Goal: Task Accomplishment & Management: Use online tool/utility

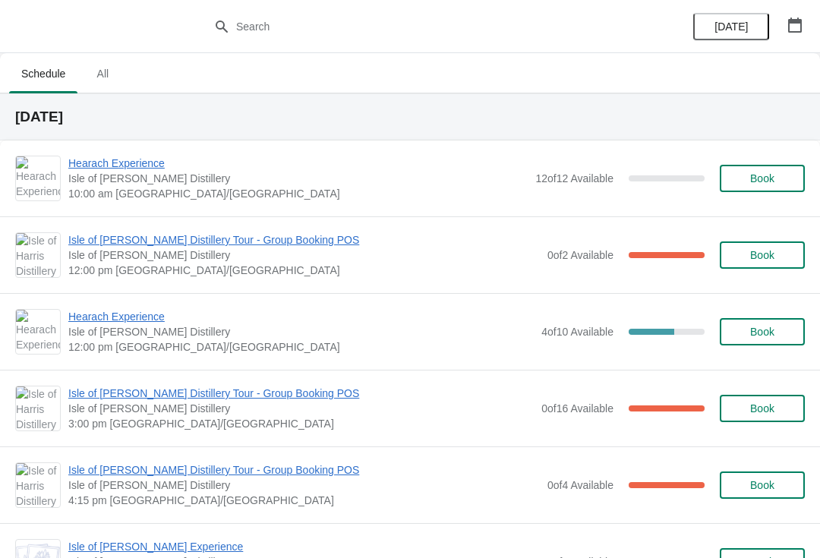
click at [134, 322] on span "Hearach Experience" at bounding box center [300, 316] width 465 height 15
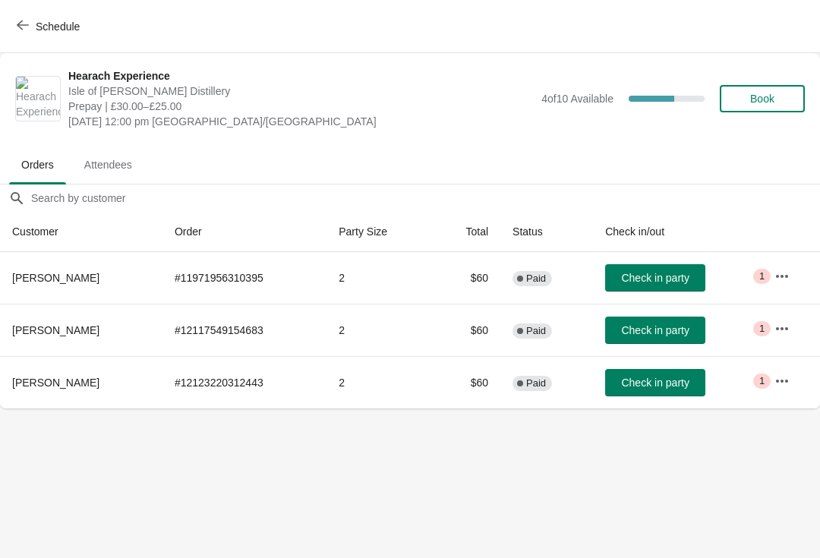
click at [27, 25] on icon "button" at bounding box center [23, 25] width 12 height 10
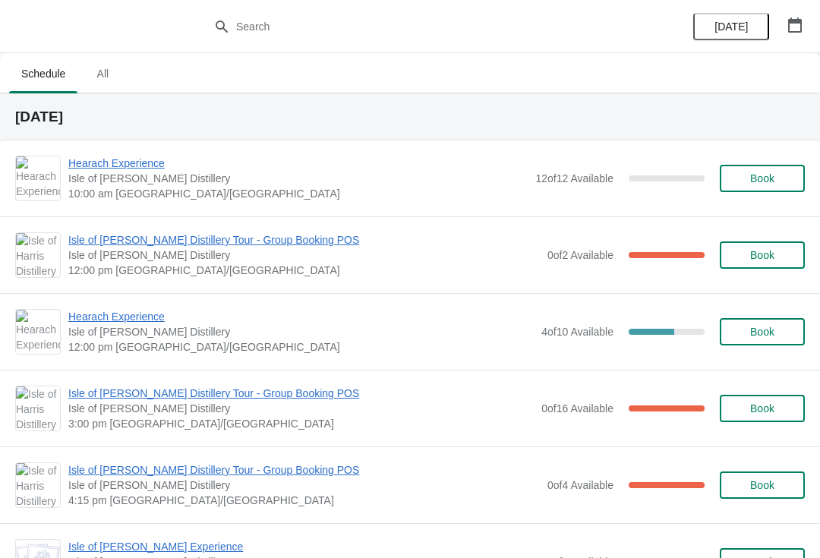
click at [118, 247] on span "Isle of [PERSON_NAME] Distillery Tour - Group Booking POS" at bounding box center [303, 239] width 471 height 15
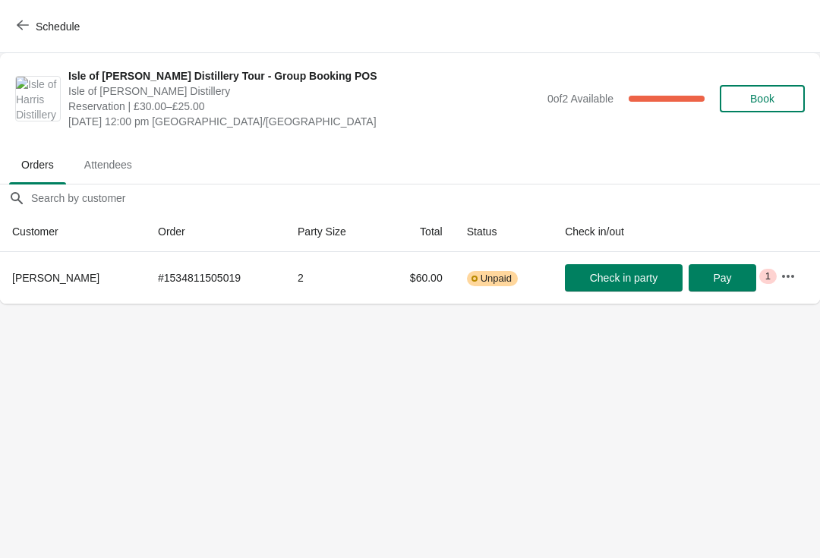
click at [19, 29] on icon "button" at bounding box center [23, 25] width 12 height 12
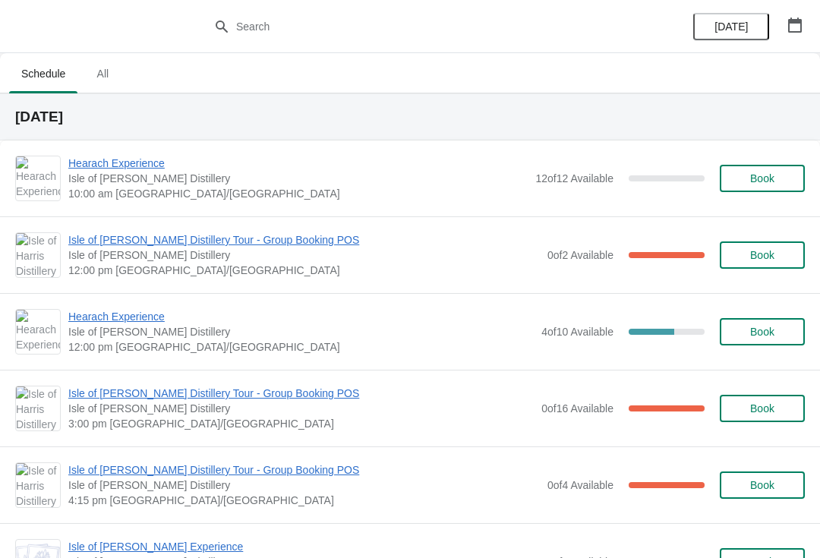
click at [81, 313] on span "Hearach Experience" at bounding box center [300, 316] width 465 height 15
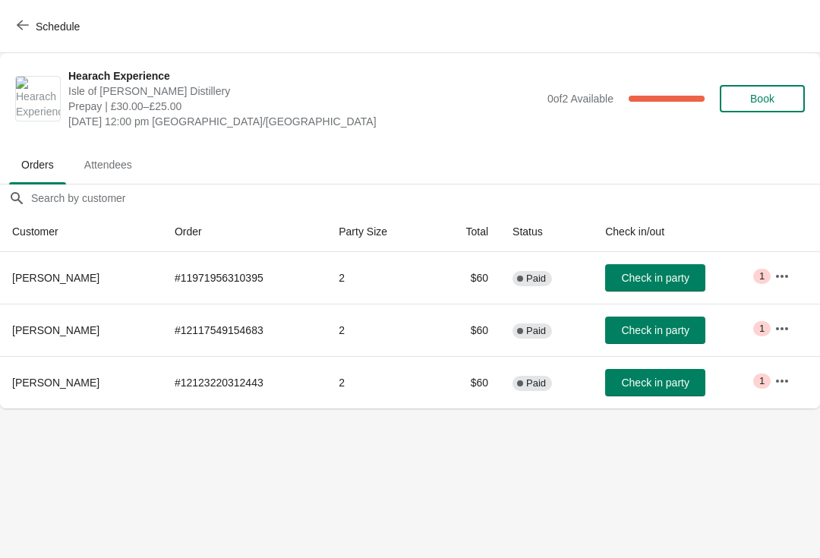
click at [8, 21] on button "Schedule" at bounding box center [50, 26] width 84 height 27
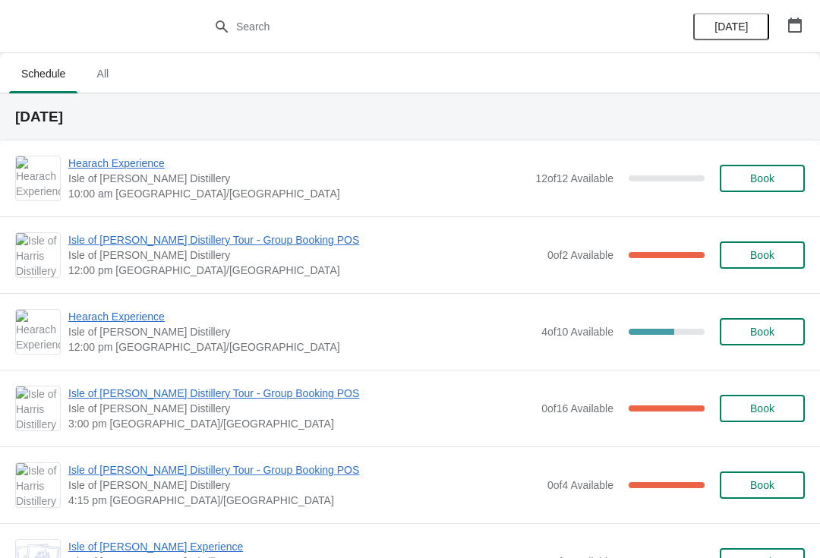
click at [83, 238] on span "Isle of [PERSON_NAME] Distillery Tour - Group Booking POS" at bounding box center [303, 239] width 471 height 15
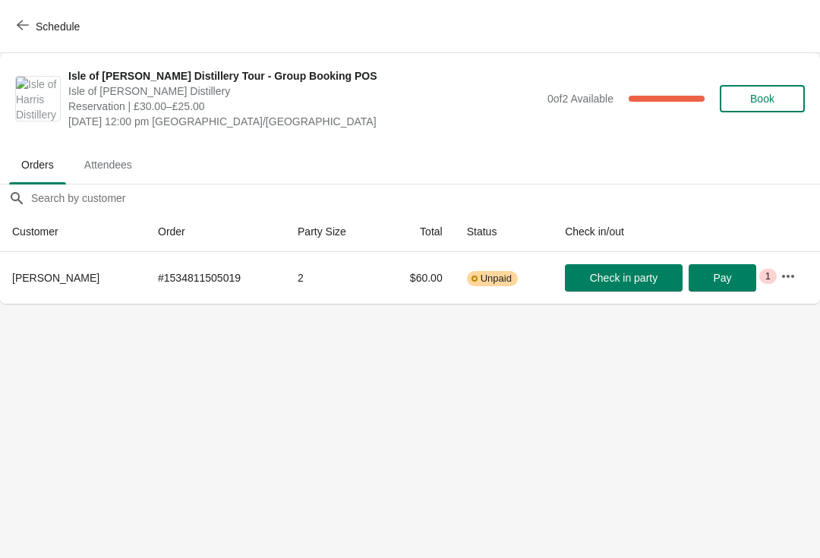
click at [21, 19] on icon "button" at bounding box center [23, 25] width 12 height 12
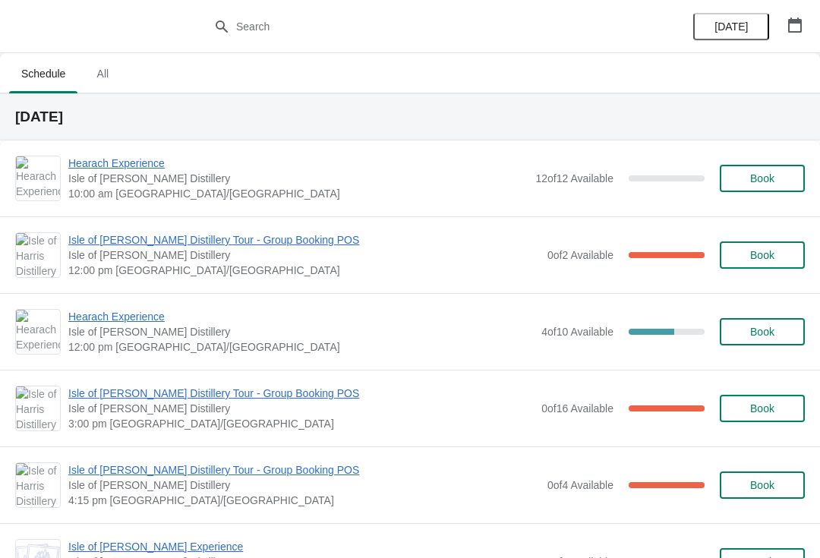
click at [764, 328] on span "Book" at bounding box center [762, 332] width 24 height 12
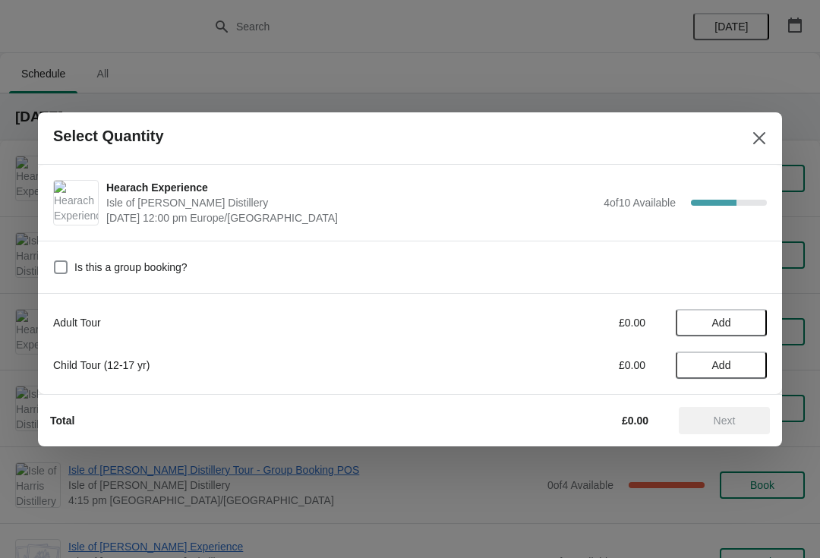
click at [713, 321] on span "Add" at bounding box center [721, 322] width 19 height 12
click at [732, 321] on div "1" at bounding box center [720, 322] width 91 height 16
click at [748, 318] on icon at bounding box center [747, 322] width 16 height 16
click at [753, 318] on icon at bounding box center [747, 322] width 16 height 16
click at [754, 316] on icon at bounding box center [747, 322] width 16 height 16
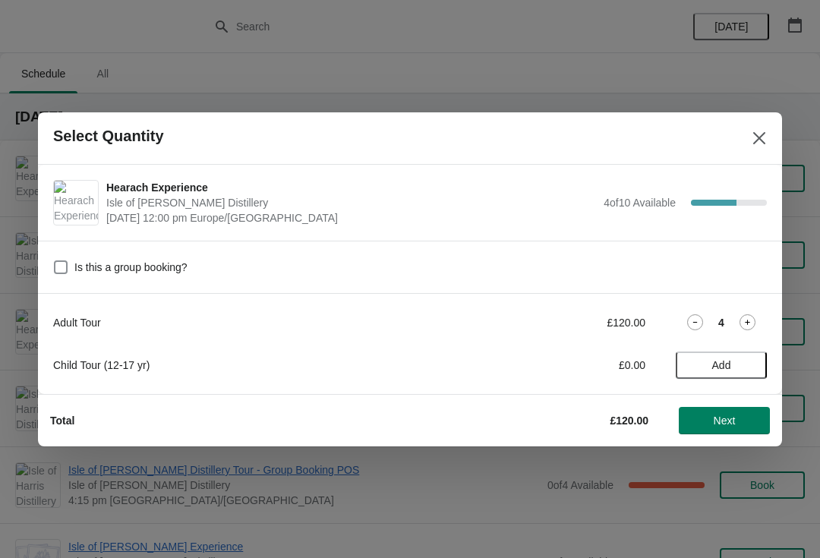
click at [724, 416] on span "Next" at bounding box center [724, 420] width 22 height 12
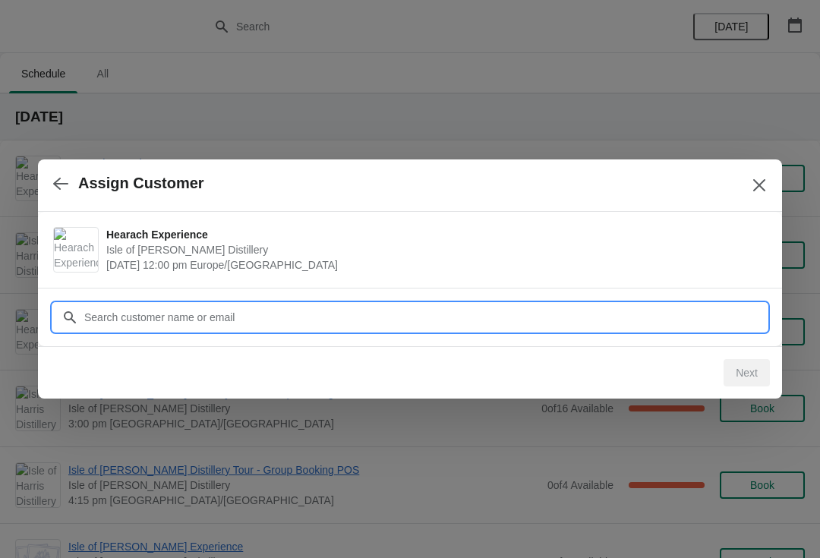
click at [232, 314] on input "Customer" at bounding box center [424, 317] width 683 height 27
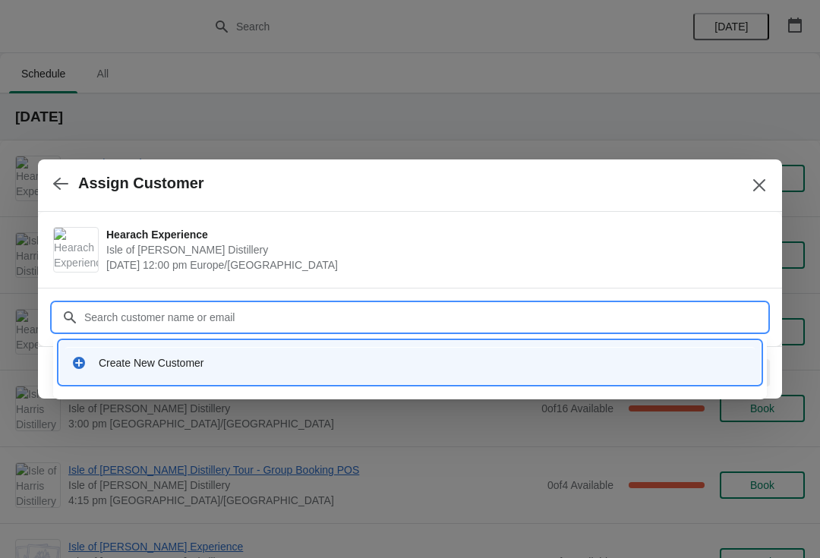
click at [153, 362] on div "Create New Customer" at bounding box center [424, 362] width 650 height 15
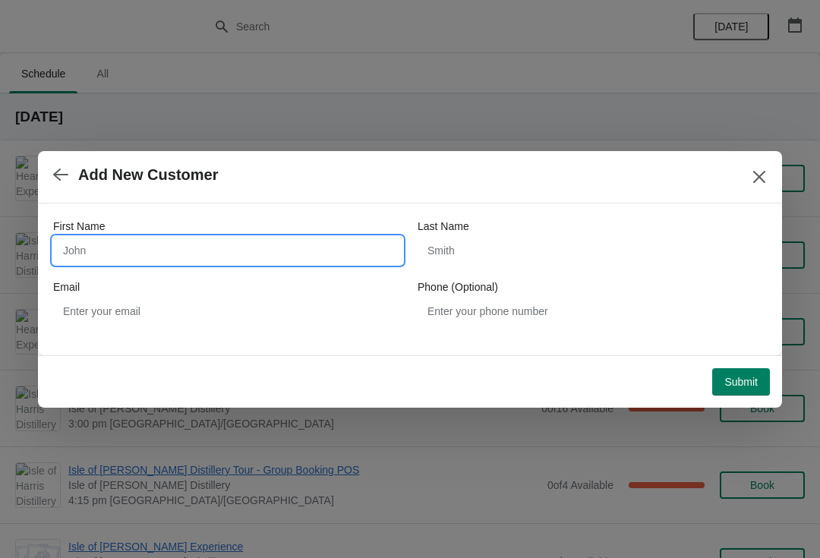
click at [165, 260] on input "First Name" at bounding box center [227, 250] width 349 height 27
type input "Darren"
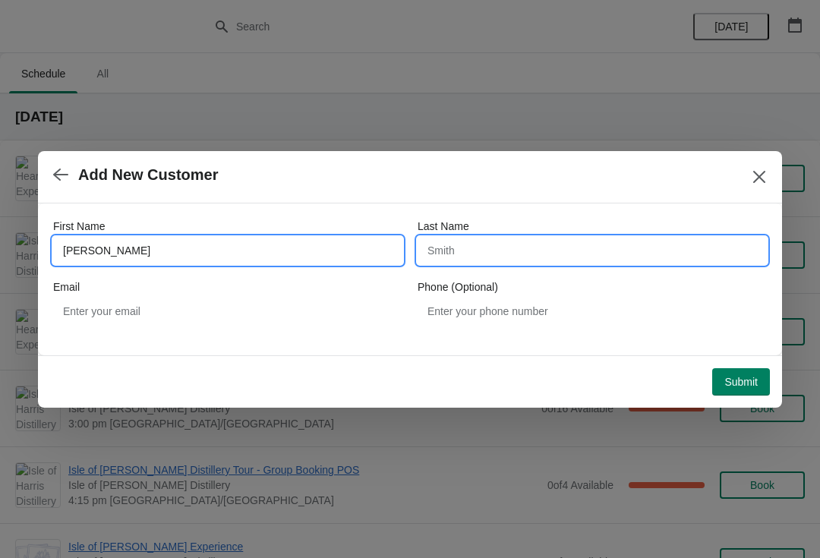
click at [521, 262] on input "Last Name" at bounding box center [591, 250] width 349 height 27
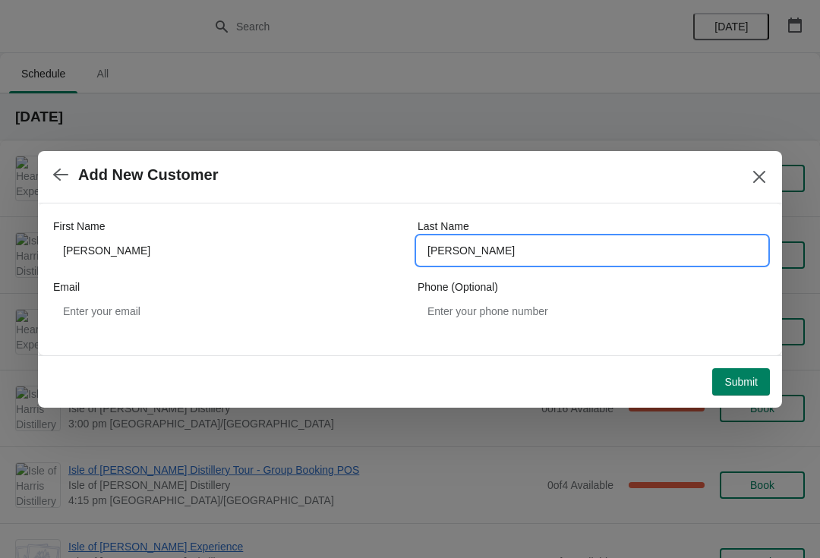
type input "George"
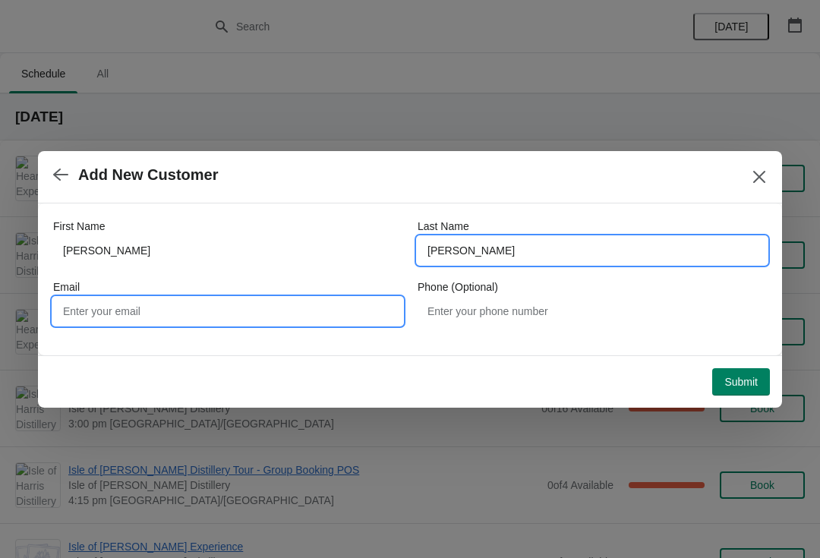
click at [221, 314] on input "Email" at bounding box center [227, 311] width 349 height 27
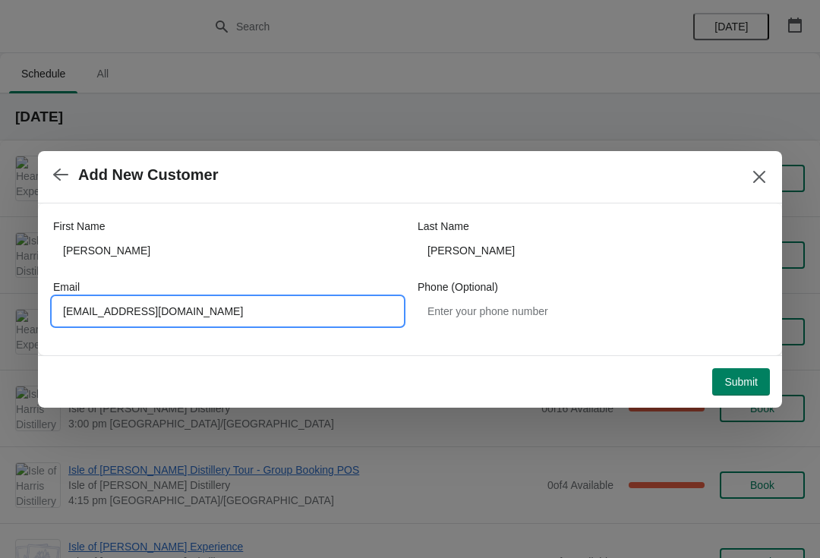
type input "Darrengeorge67@gmail.com"
click at [745, 386] on span "Submit" at bounding box center [740, 382] width 33 height 12
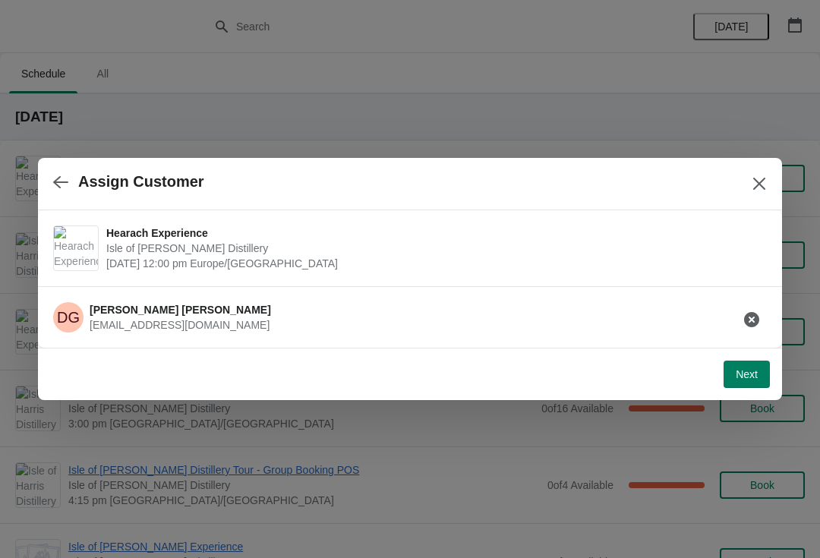
click at [748, 371] on span "Next" at bounding box center [746, 374] width 22 height 12
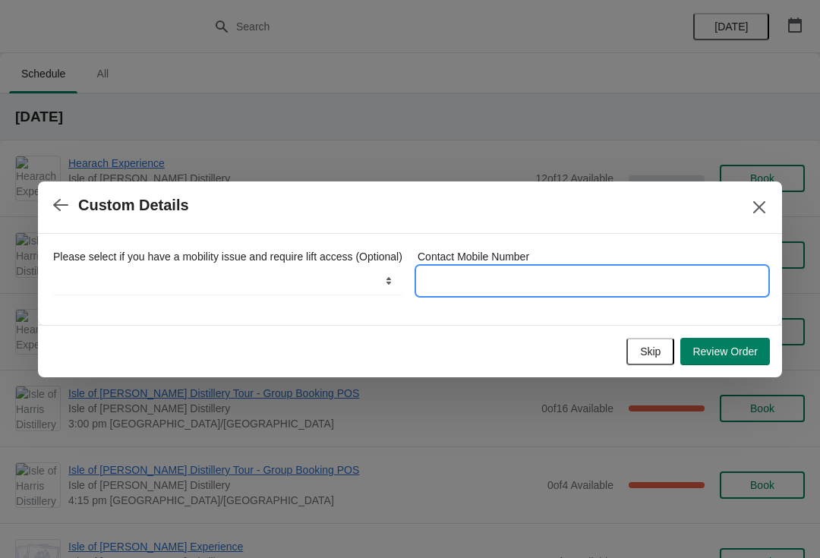
click at [628, 269] on input "Contact Mobile Number" at bounding box center [591, 280] width 349 height 27
type input "07772071048"
click at [726, 357] on span "Review Order" at bounding box center [724, 351] width 65 height 12
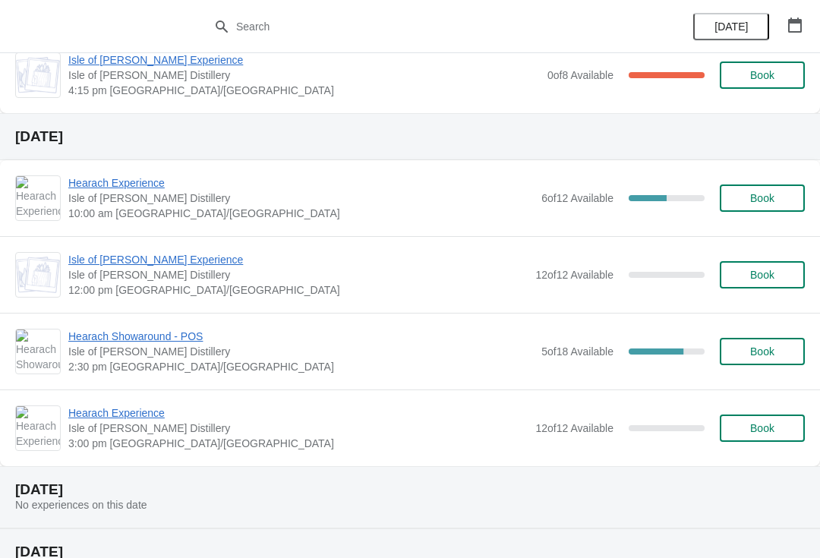
scroll to position [470, 0]
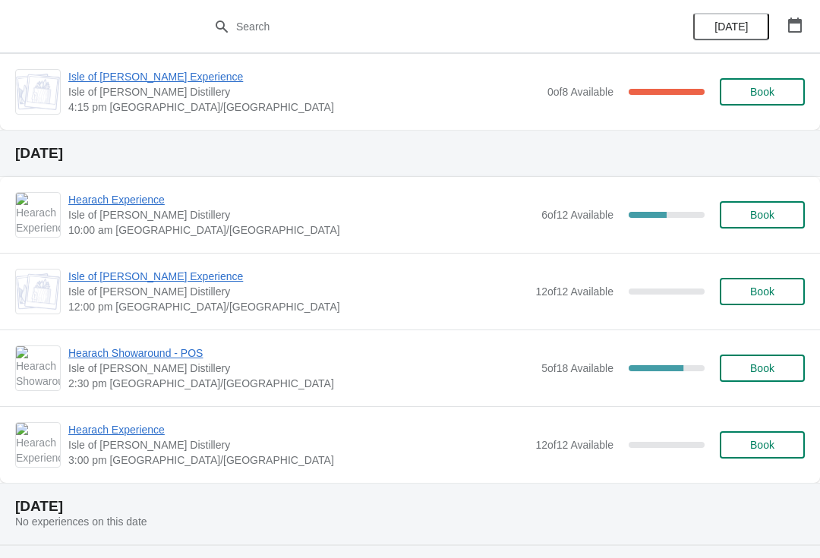
click at [113, 205] on span "Hearach Experience" at bounding box center [300, 199] width 465 height 15
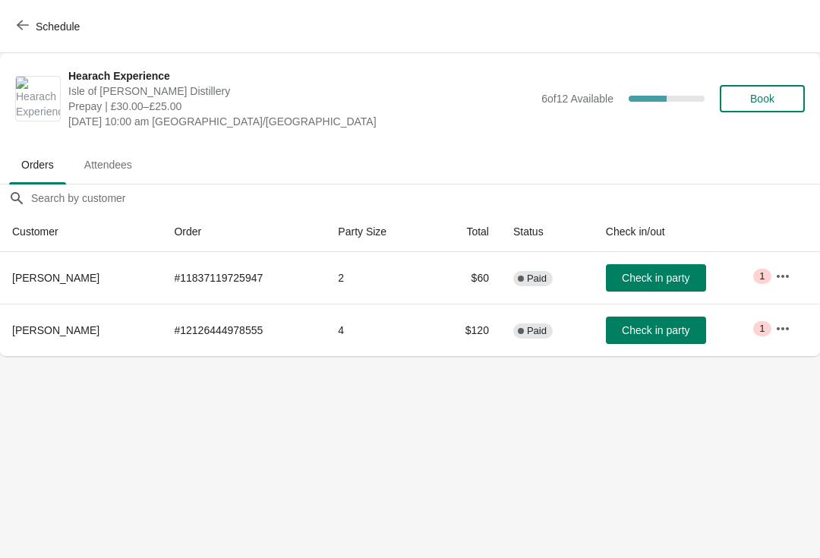
click at [26, 24] on icon "button" at bounding box center [23, 25] width 12 height 12
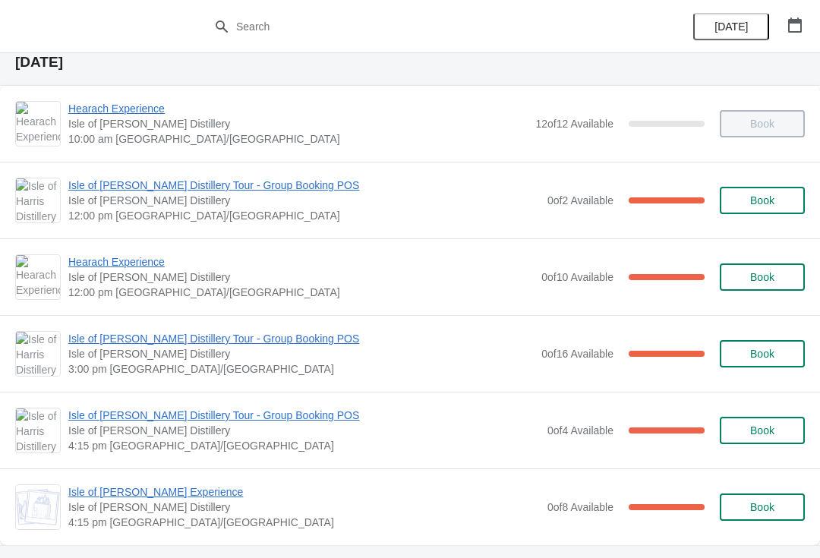
scroll to position [68, 0]
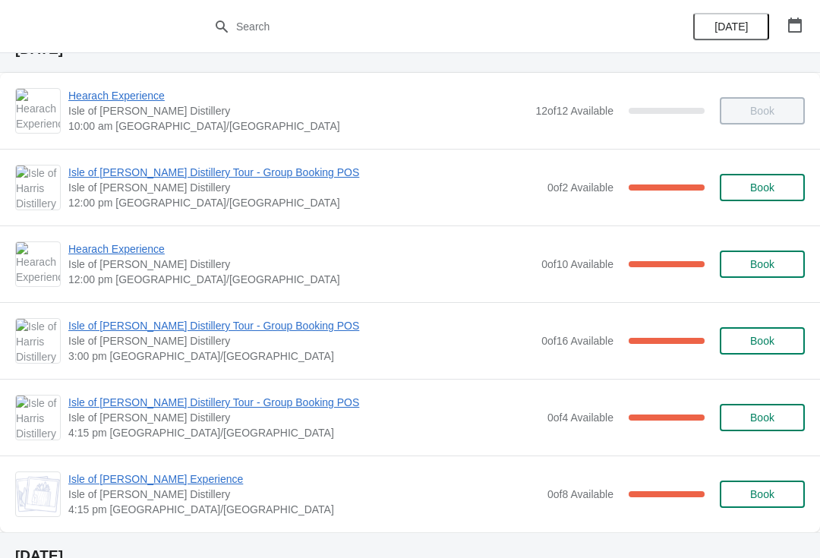
click at [103, 477] on span "Isle of [PERSON_NAME] Experience" at bounding box center [303, 478] width 471 height 15
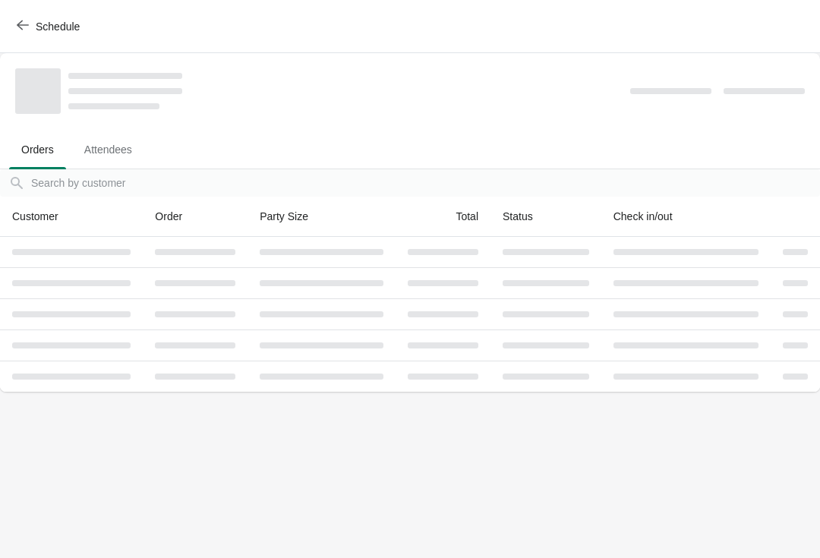
scroll to position [0, 0]
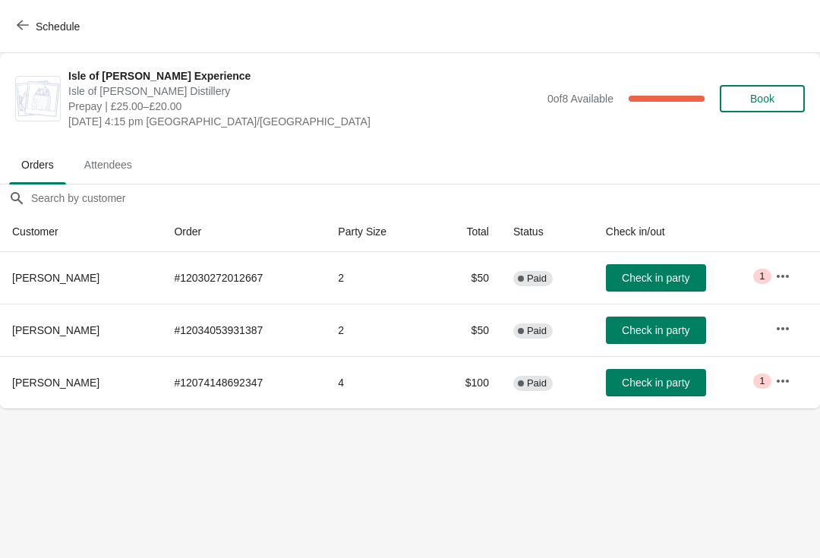
click at [45, 30] on span "Schedule" at bounding box center [58, 26] width 44 height 12
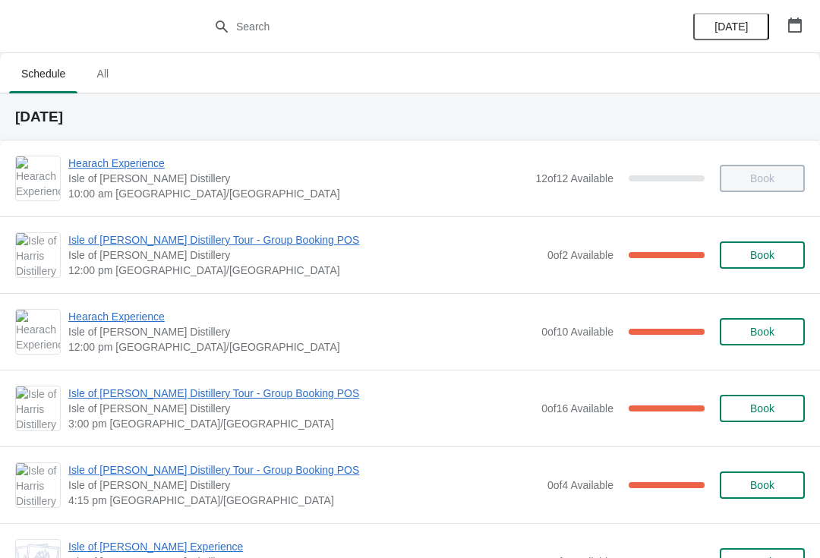
click at [171, 241] on span "Isle of [PERSON_NAME] Distillery Tour - Group Booking POS" at bounding box center [303, 239] width 471 height 15
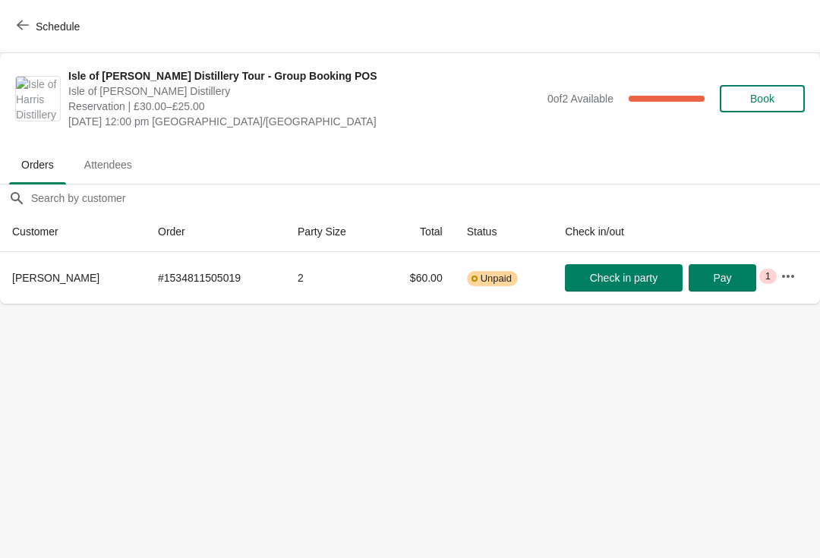
click at [720, 276] on span "Pay" at bounding box center [722, 278] width 18 height 12
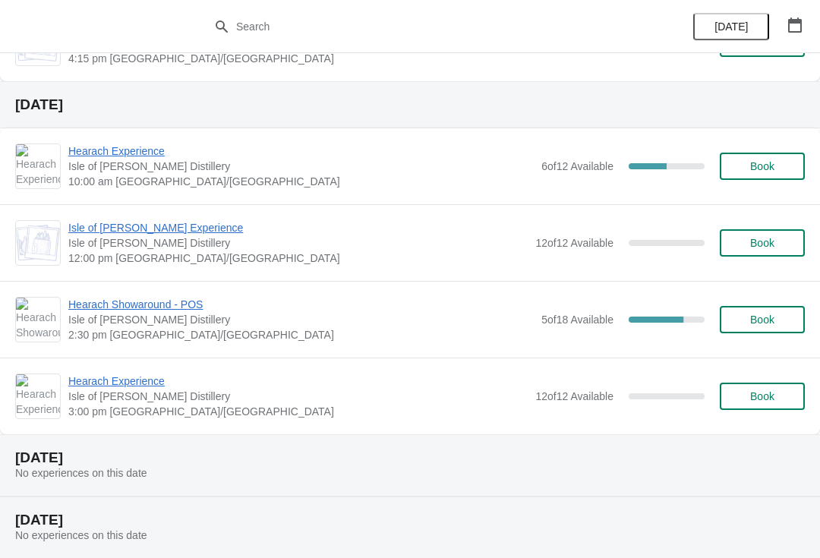
scroll to position [519, 0]
click at [121, 386] on span "Hearach Experience" at bounding box center [297, 380] width 459 height 15
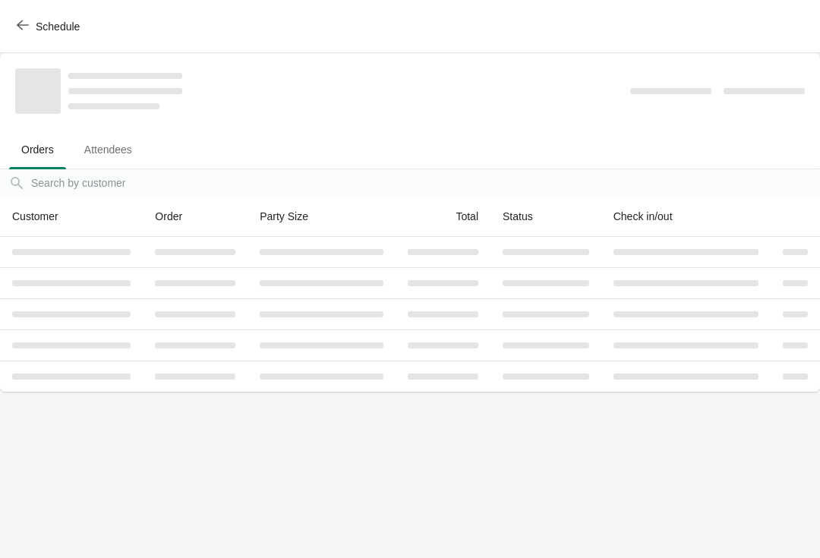
scroll to position [0, 0]
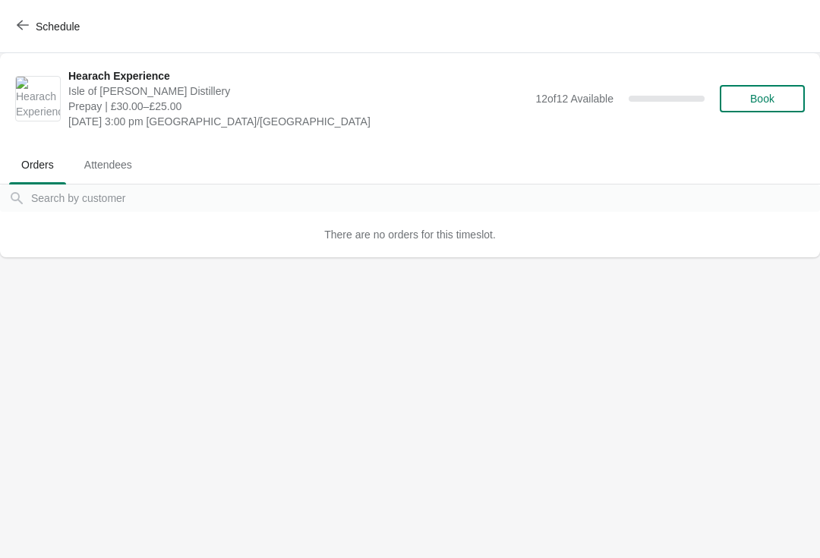
click at [788, 100] on span "Book" at bounding box center [762, 99] width 58 height 12
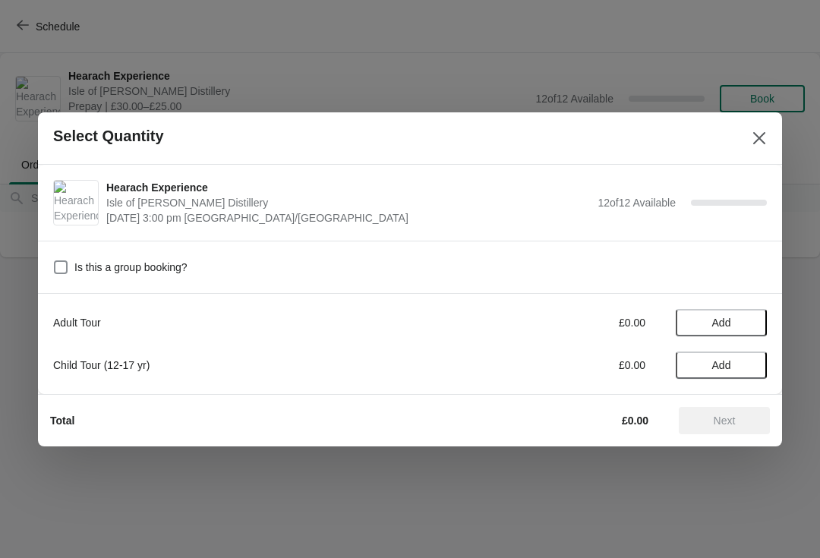
click at [759, 318] on button "Add" at bounding box center [720, 322] width 91 height 27
click at [767, 324] on div "Adult Tour £30.00 1 Child Tour (12-17 yr) £0.00 Add" at bounding box center [410, 343] width 744 height 101
click at [745, 329] on icon at bounding box center [747, 322] width 16 height 16
click at [740, 332] on div "Adult Tour £60.00 2" at bounding box center [409, 322] width 713 height 27
click at [754, 323] on icon at bounding box center [747, 322] width 16 height 16
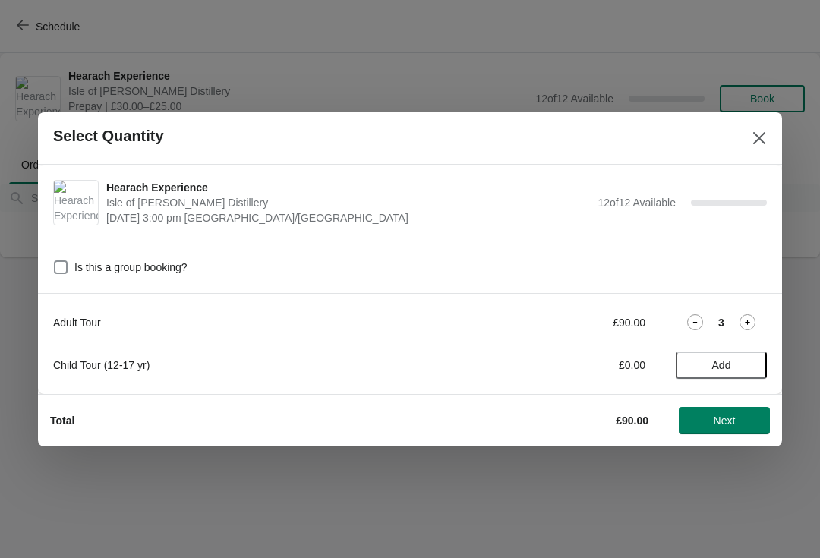
click at [752, 319] on icon at bounding box center [747, 322] width 16 height 16
click at [713, 430] on button "Next" at bounding box center [723, 420] width 91 height 27
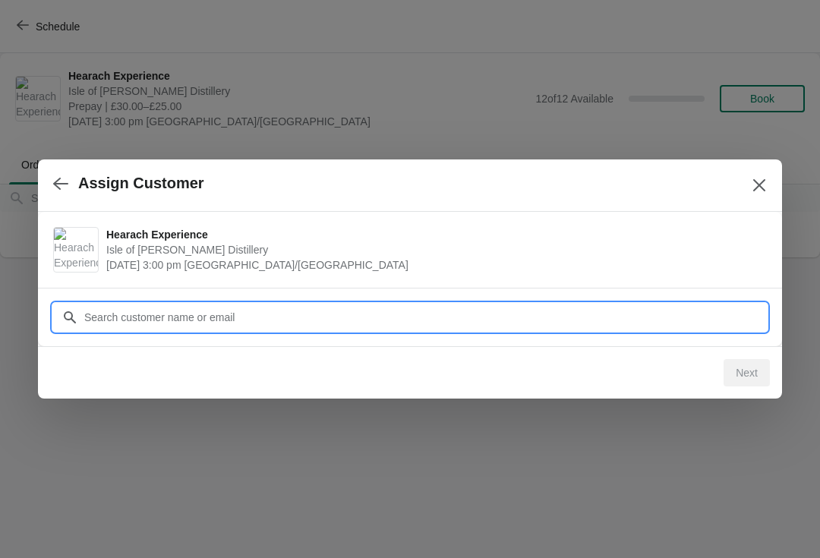
click at [609, 320] on input "Customer" at bounding box center [424, 317] width 683 height 27
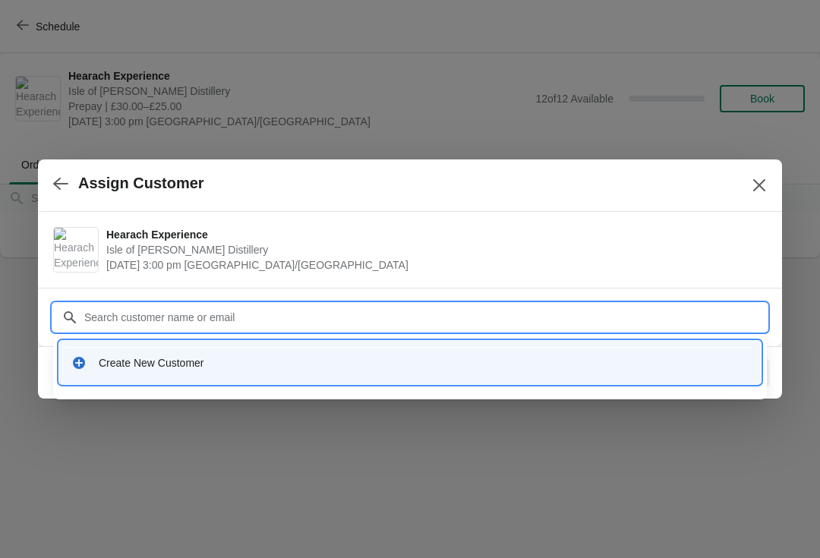
click at [268, 365] on div "Create New Customer" at bounding box center [424, 362] width 650 height 15
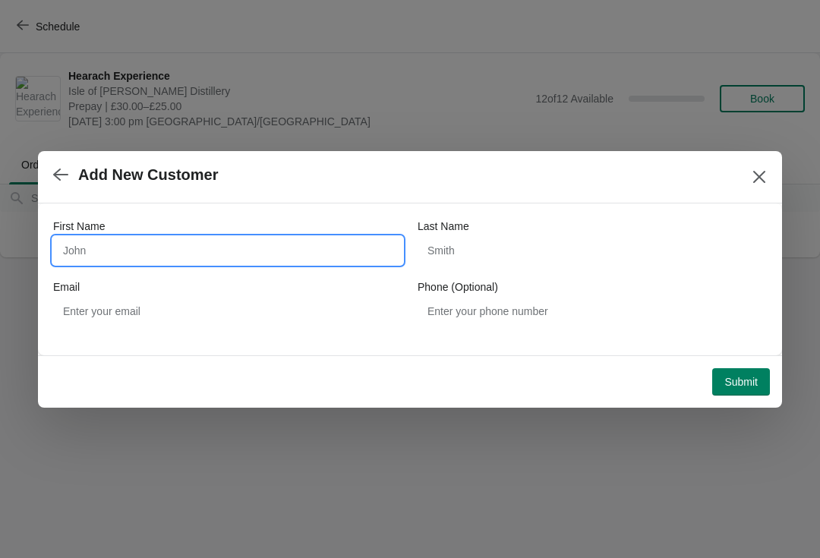
click at [316, 246] on input "First Name" at bounding box center [227, 250] width 349 height 27
type input "Katharina"
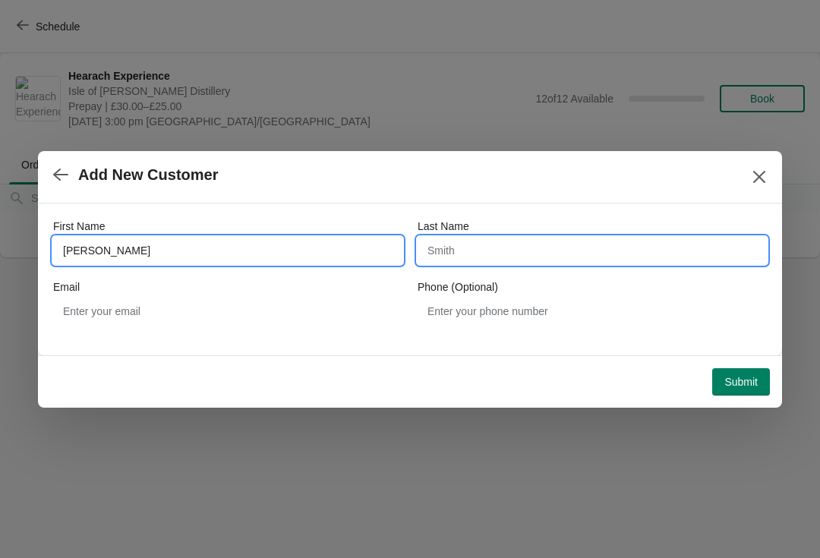
click at [504, 252] on input "Last Name" at bounding box center [591, 250] width 349 height 27
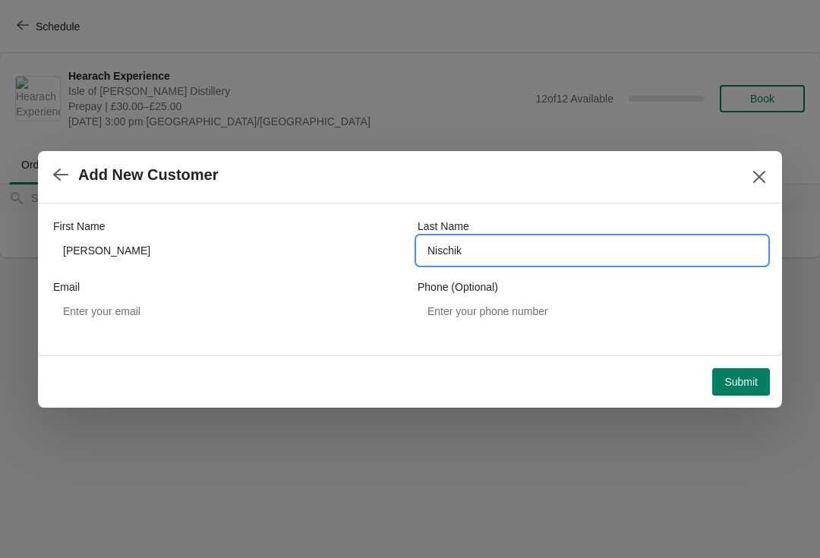
type input "Nischik"
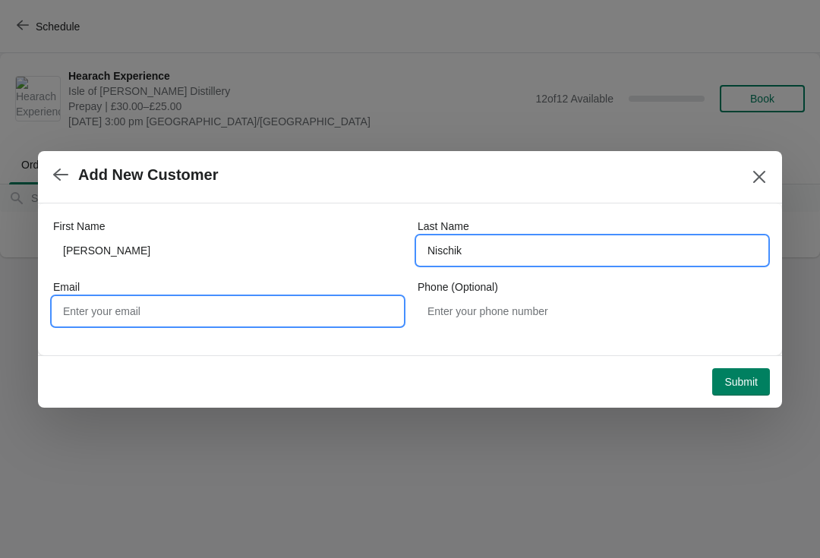
click at [175, 317] on input "Email" at bounding box center [227, 311] width 349 height 27
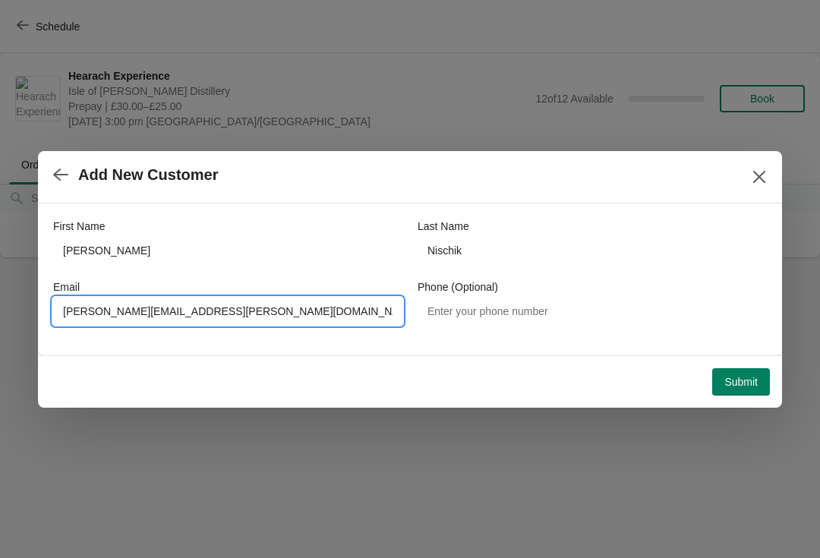
type input "Katharina.nischik@gmx.de"
click at [753, 378] on span "Submit" at bounding box center [740, 382] width 33 height 12
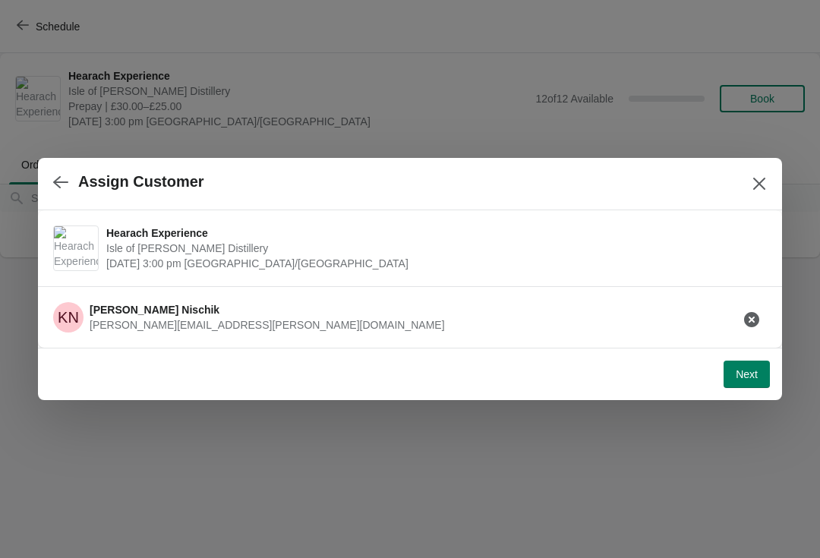
click at [759, 368] on button "Next" at bounding box center [746, 374] width 46 height 27
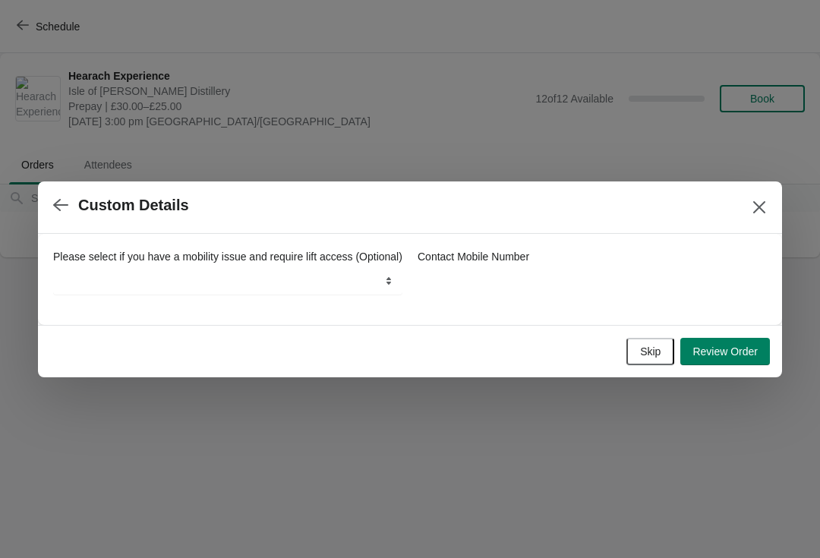
click at [663, 363] on button "Skip" at bounding box center [650, 351] width 48 height 27
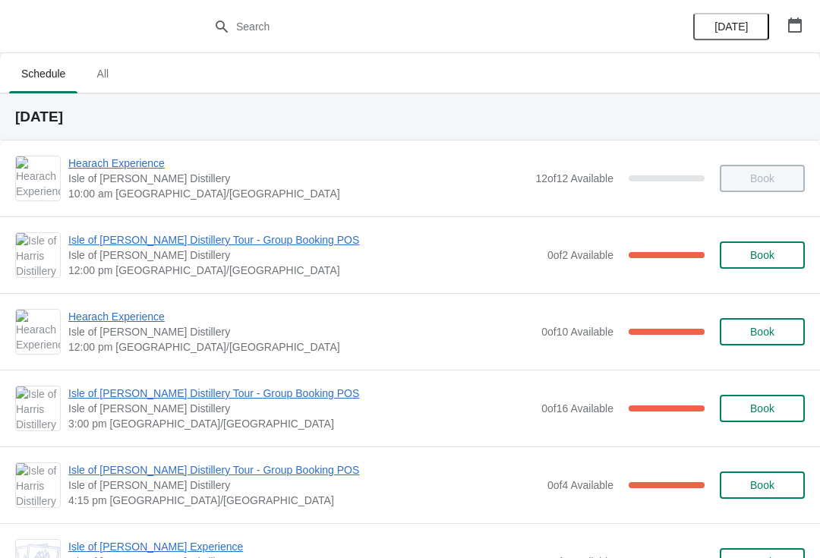
click at [137, 316] on span "Hearach Experience" at bounding box center [300, 316] width 465 height 15
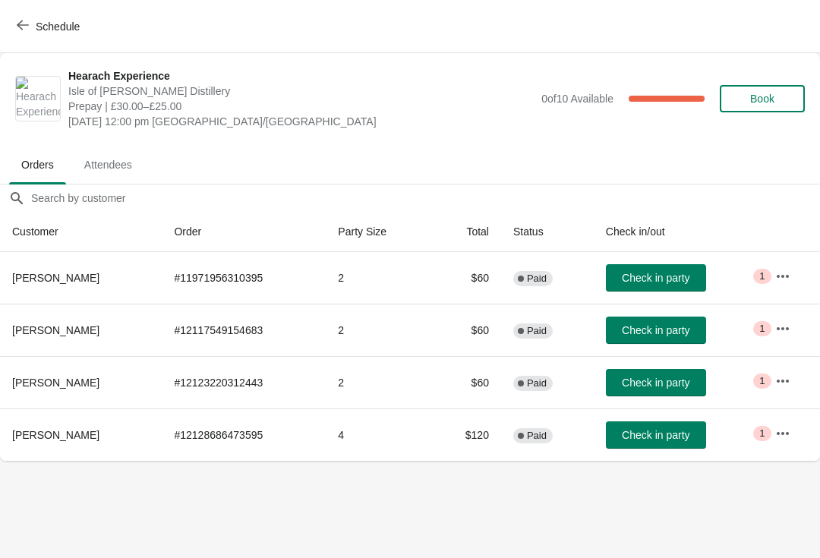
click at [682, 383] on span "Check in party" at bounding box center [656, 382] width 68 height 12
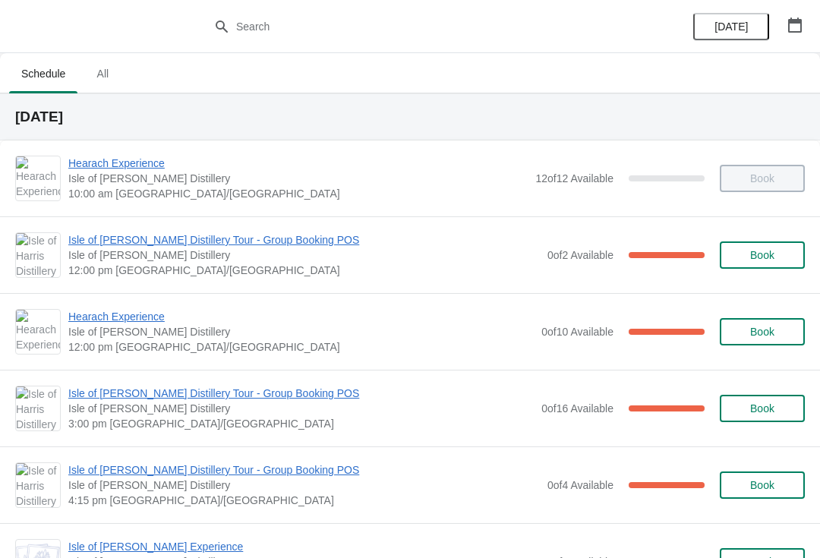
click at [172, 322] on span "Hearach Experience" at bounding box center [300, 316] width 465 height 15
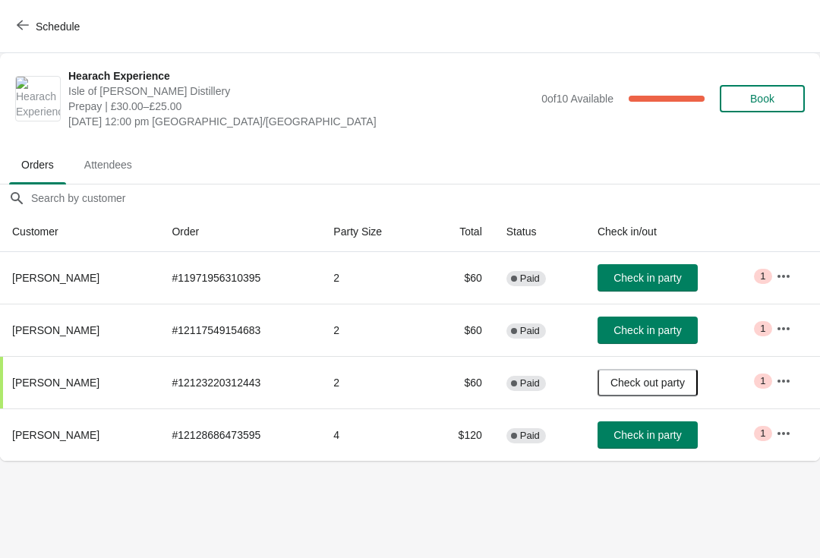
click at [675, 334] on span "Check in party" at bounding box center [647, 330] width 68 height 12
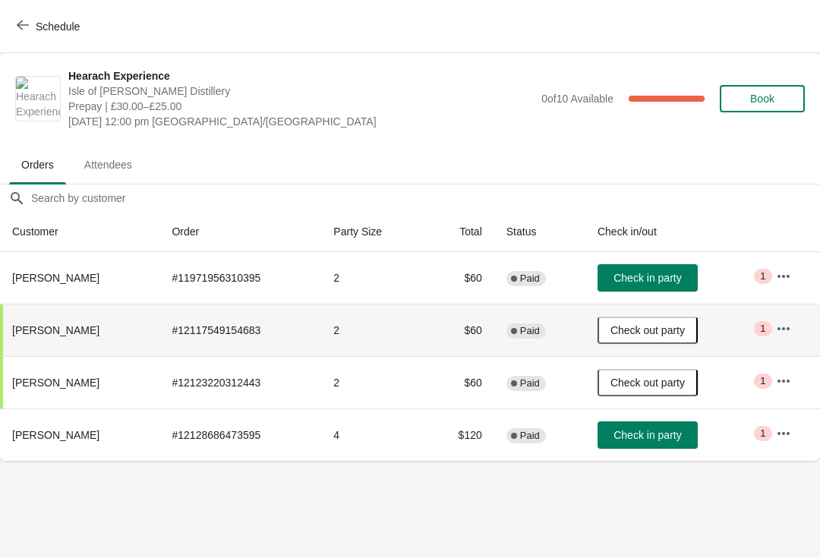
click at [33, 27] on span "Schedule" at bounding box center [50, 26] width 60 height 14
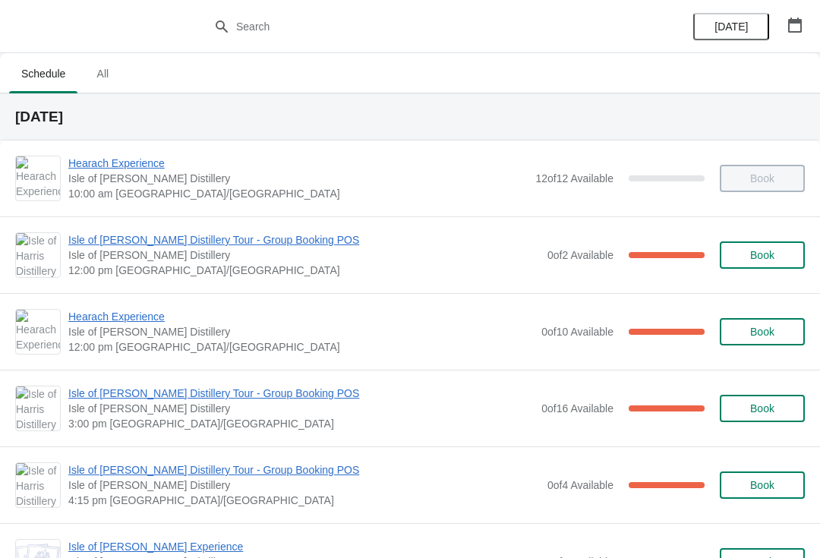
click at [162, 321] on span "Hearach Experience" at bounding box center [300, 316] width 465 height 15
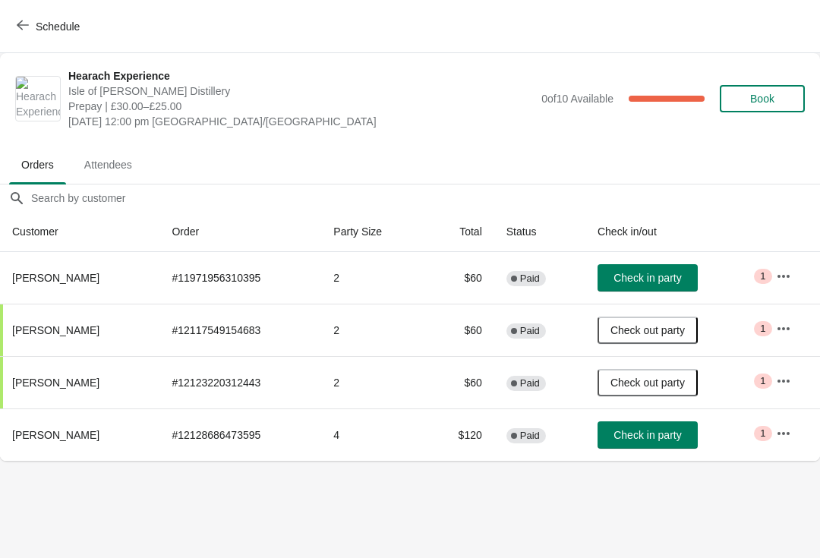
click at [26, 24] on icon "button" at bounding box center [23, 25] width 12 height 12
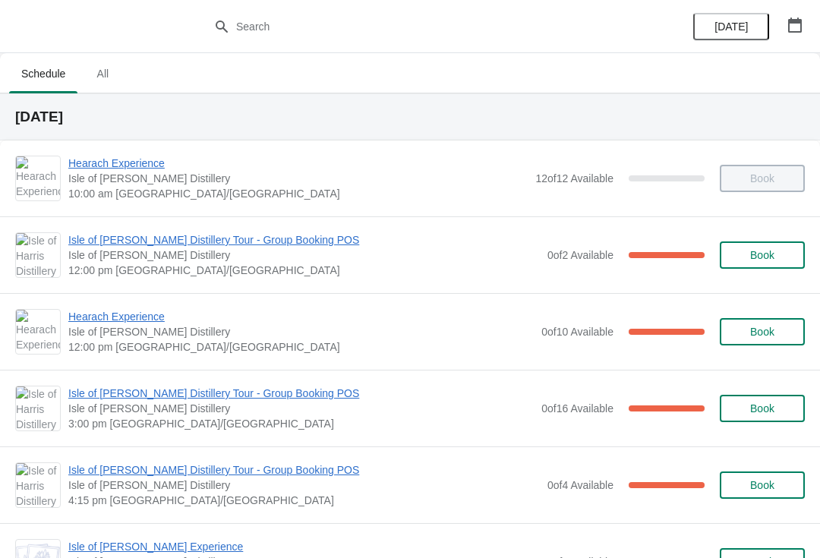
click at [168, 239] on span "Isle of [PERSON_NAME] Distillery Tour - Group Booking POS" at bounding box center [303, 239] width 471 height 15
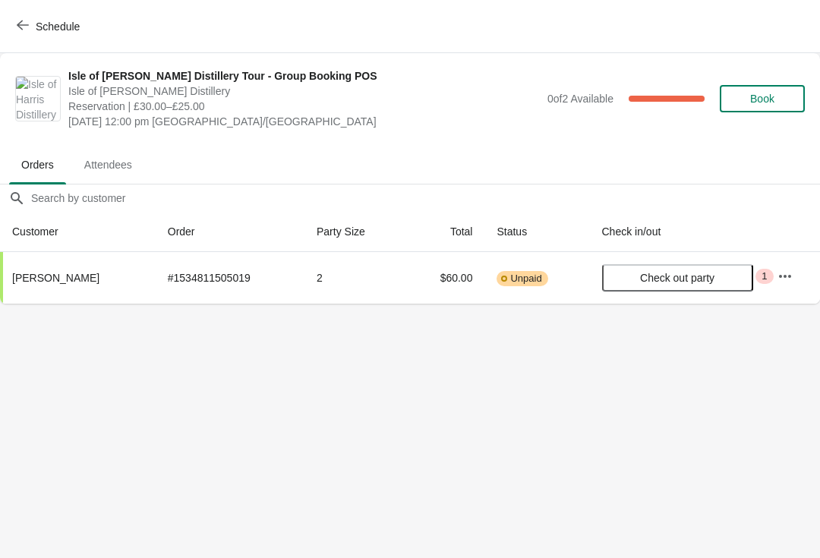
click at [31, 19] on span "Schedule" at bounding box center [50, 26] width 60 height 14
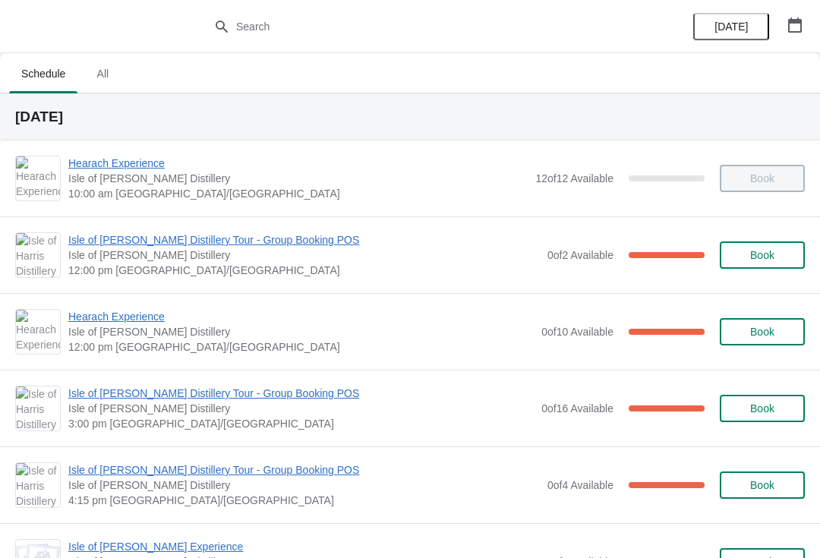
click at [190, 235] on span "Isle of [PERSON_NAME] Distillery Tour - Group Booking POS" at bounding box center [303, 239] width 471 height 15
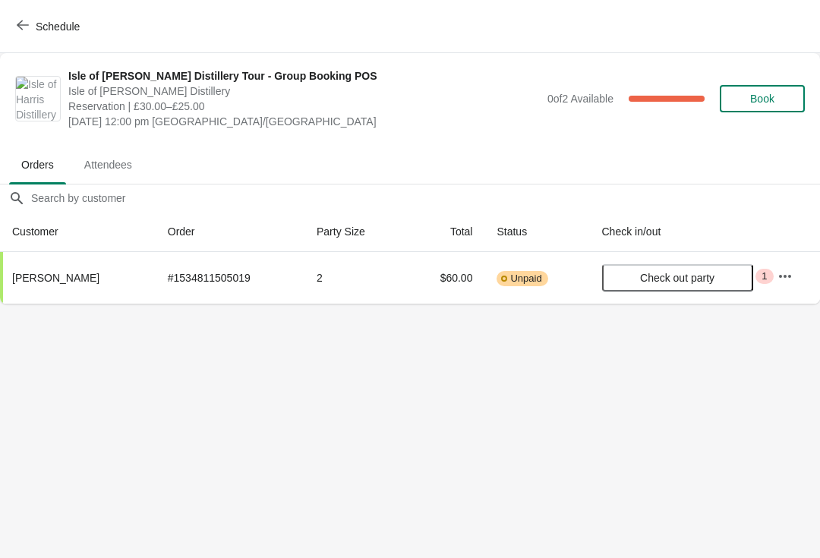
click at [21, 17] on button "Schedule" at bounding box center [50, 26] width 84 height 27
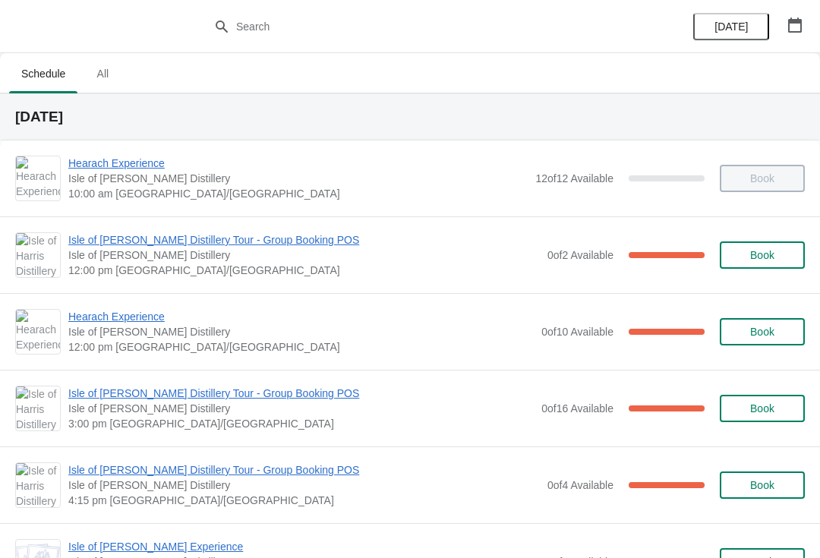
click at [139, 320] on span "Hearach Experience" at bounding box center [300, 316] width 465 height 15
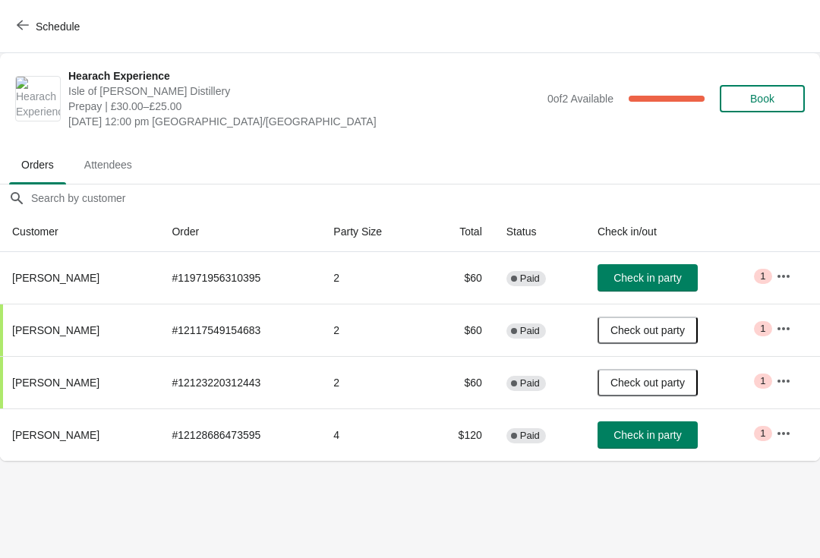
click at [659, 442] on button "Check in party" at bounding box center [647, 434] width 100 height 27
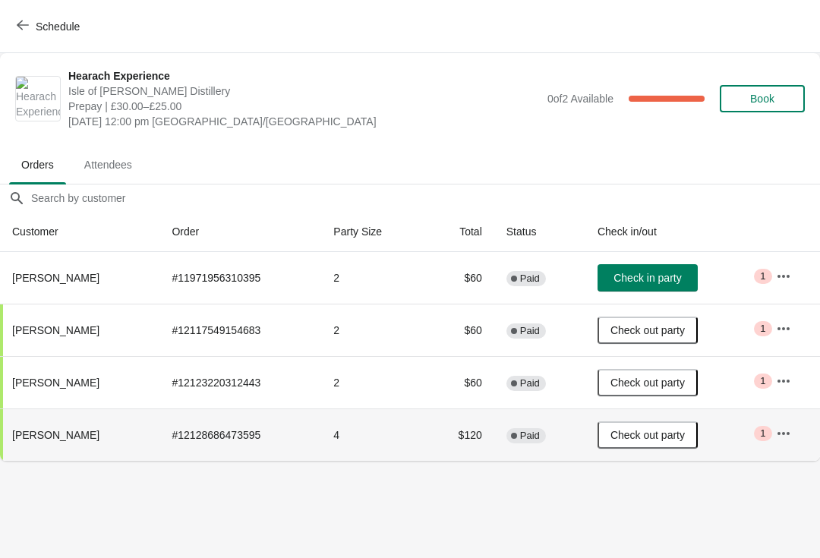
click at [663, 283] on span "Check in party" at bounding box center [647, 278] width 68 height 12
